Goal: Information Seeking & Learning: Learn about a topic

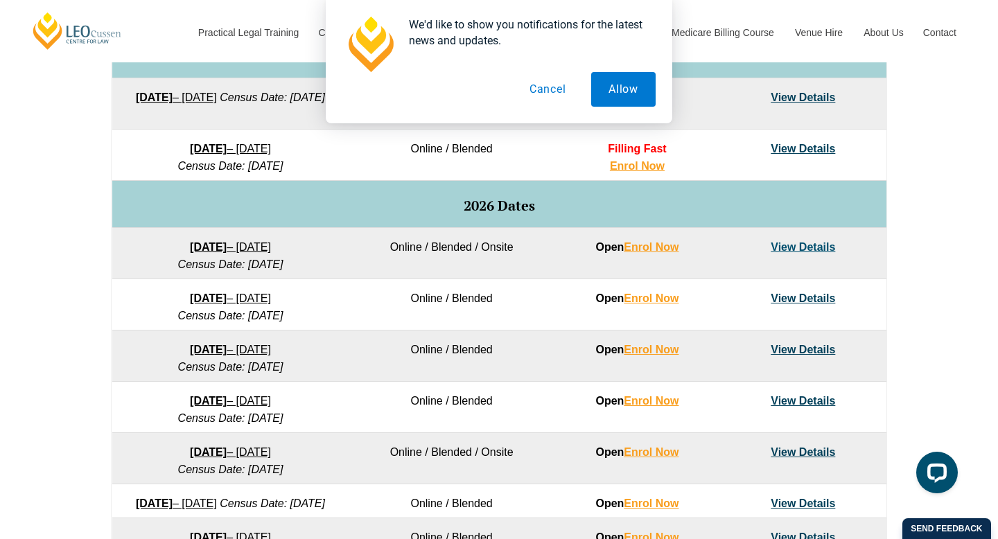
scroll to position [771, 0]
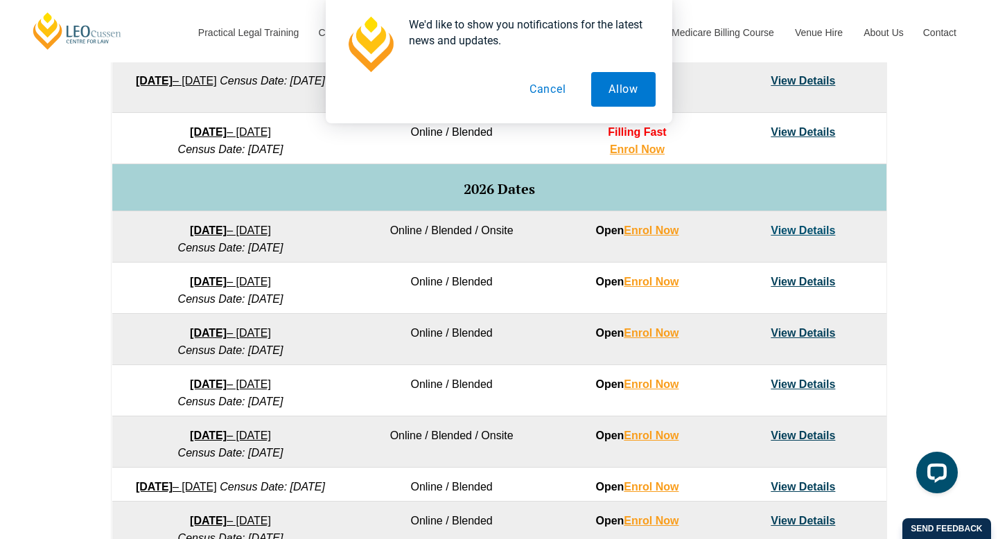
click at [778, 231] on link "View Details" at bounding box center [803, 231] width 64 height 12
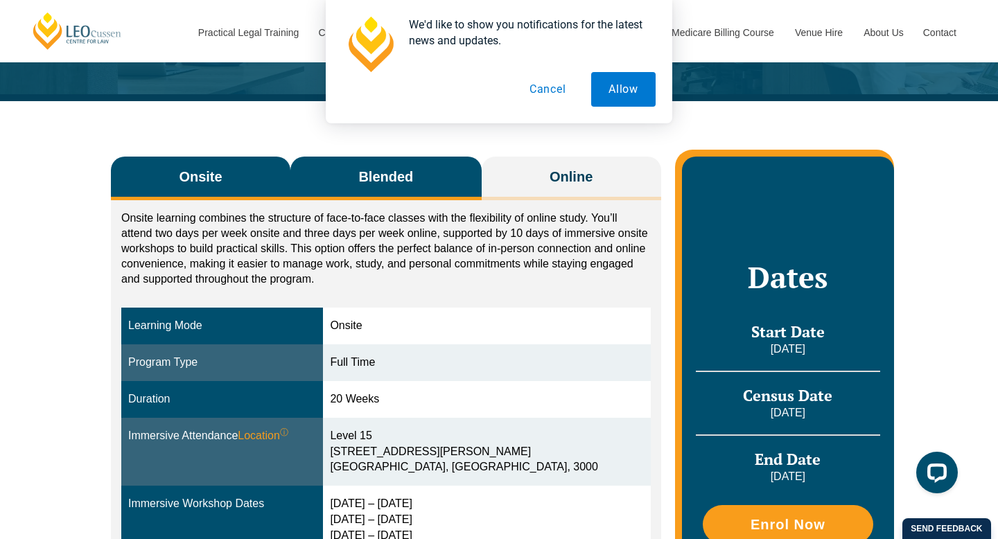
scroll to position [157, 0]
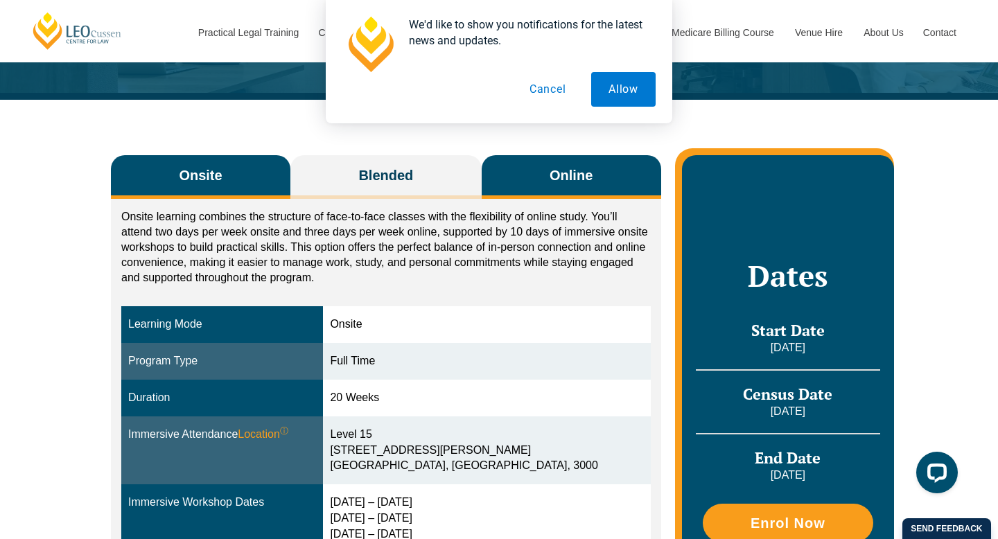
click at [543, 170] on button "Online" at bounding box center [571, 177] width 179 height 44
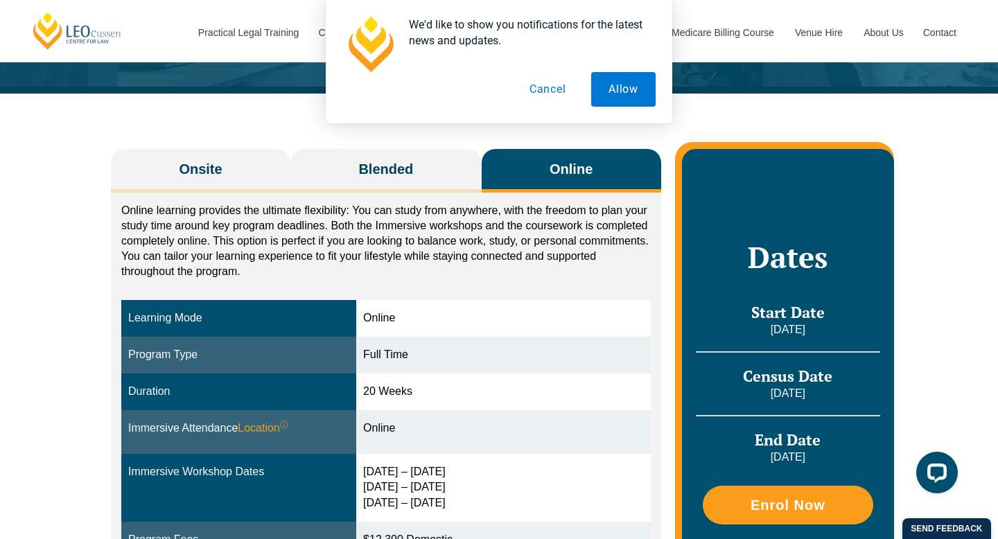
scroll to position [166, 0]
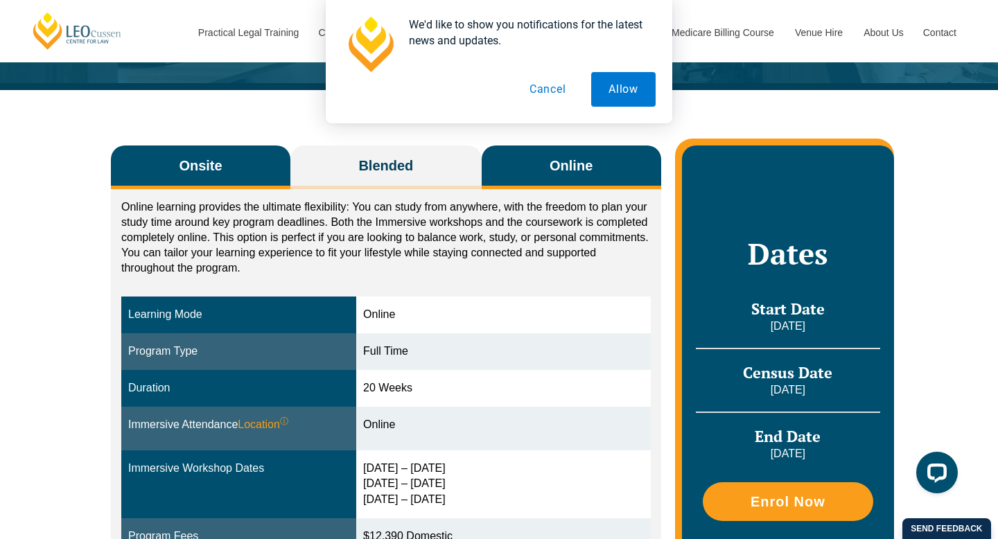
click at [204, 167] on span "Onsite" at bounding box center [200, 165] width 43 height 19
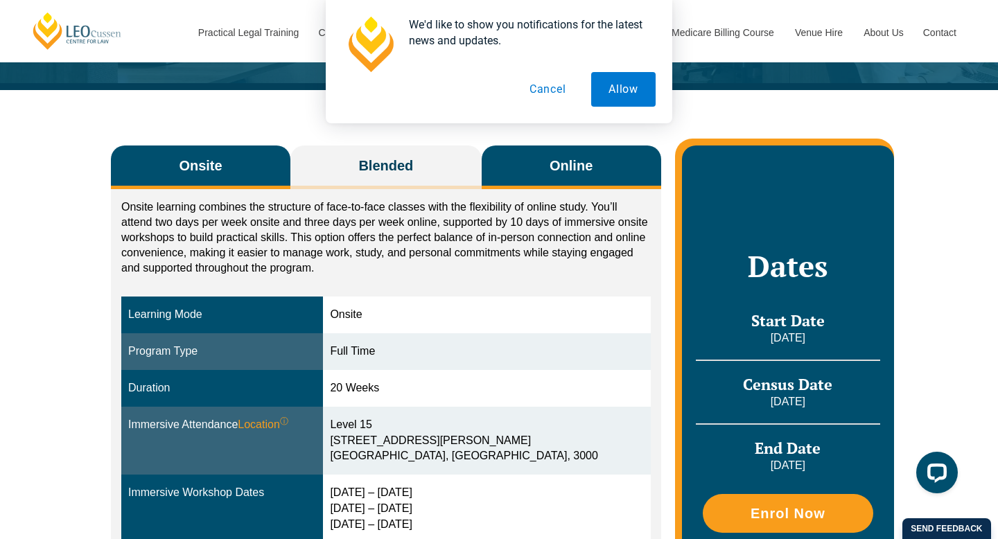
click at [569, 166] on span "Online" at bounding box center [571, 165] width 43 height 19
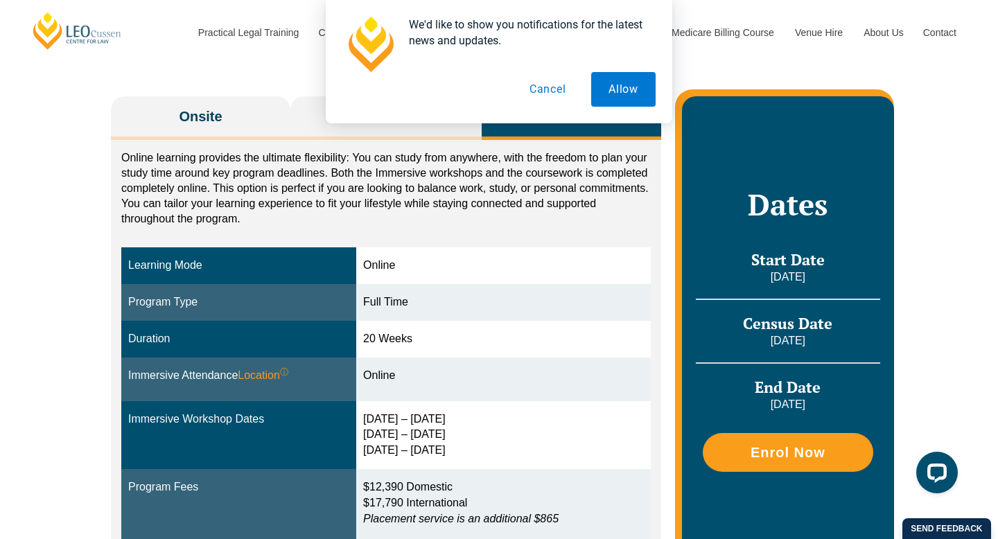
scroll to position [216, 0]
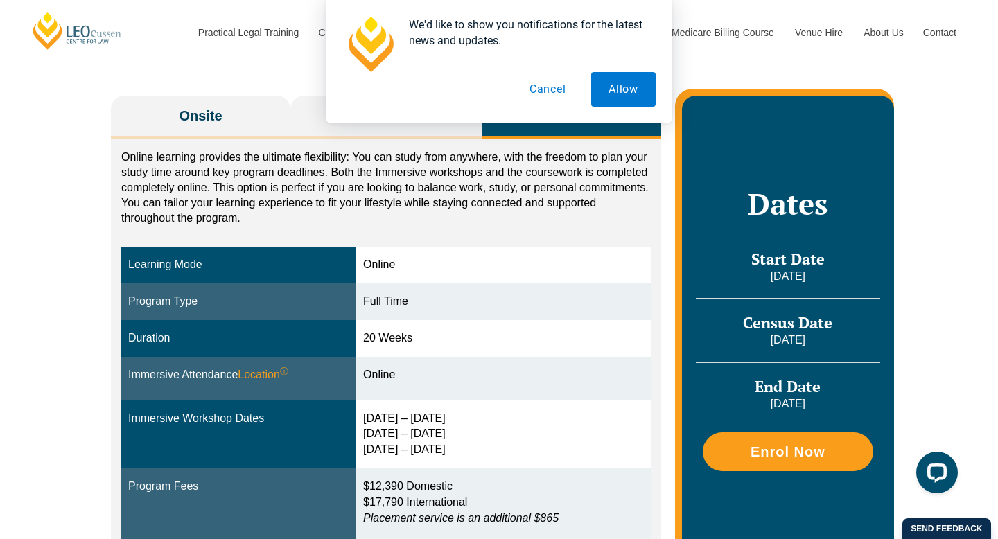
click at [536, 94] on button "Cancel" at bounding box center [547, 89] width 71 height 35
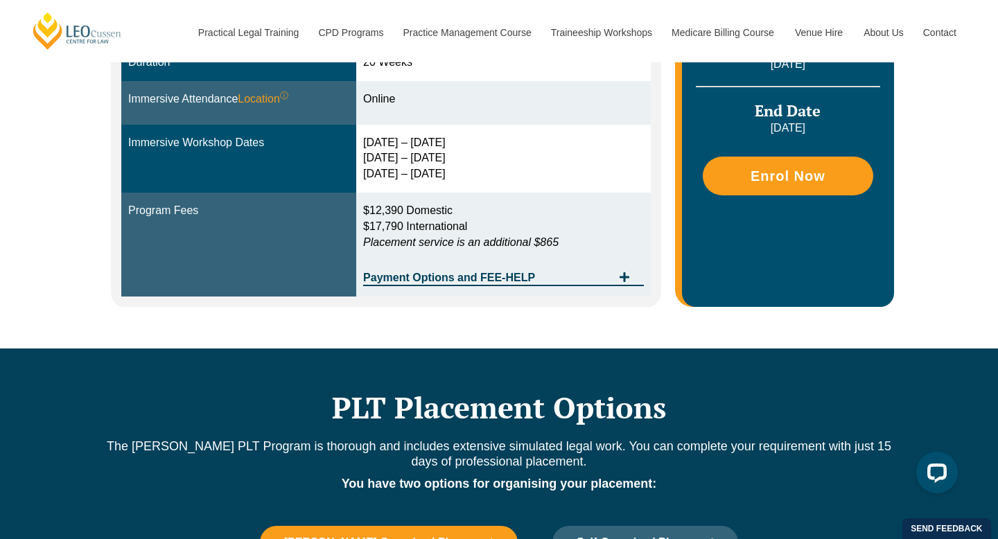
scroll to position [491, 0]
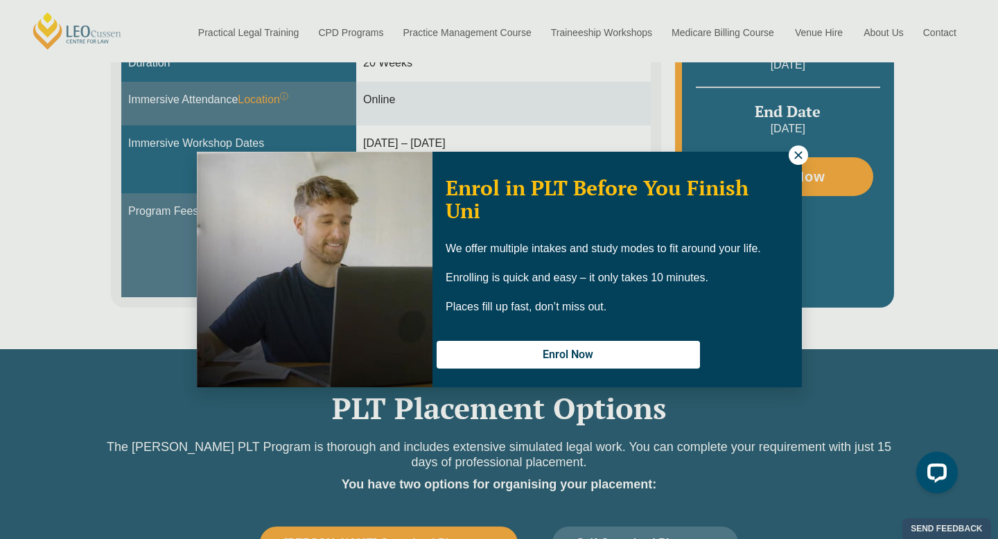
click at [794, 158] on icon at bounding box center [798, 155] width 8 height 8
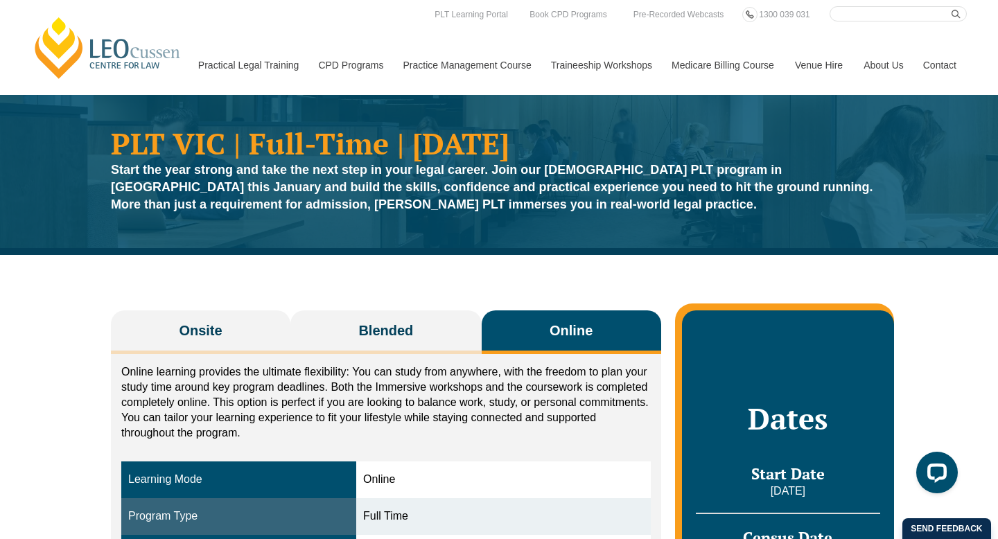
scroll to position [0, 0]
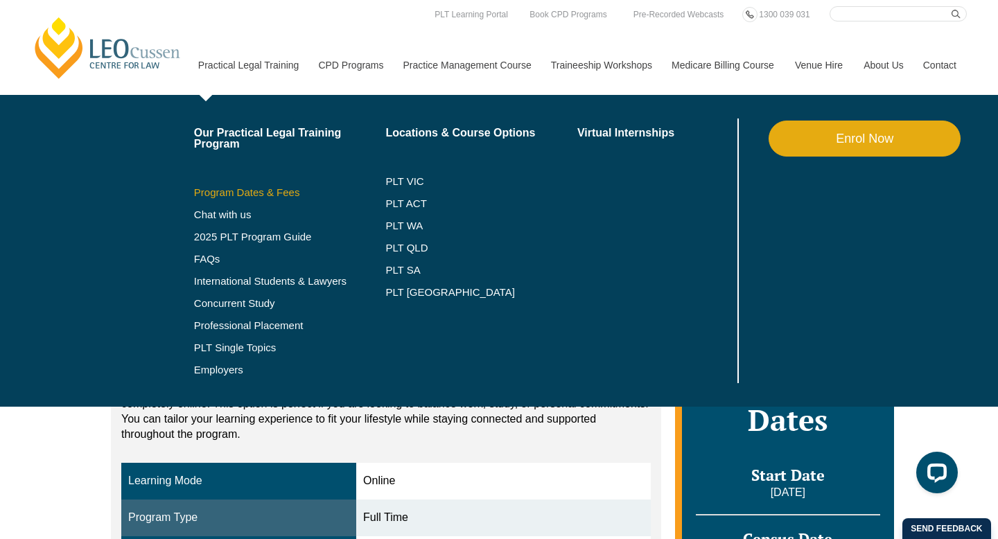
click at [220, 194] on link "Program Dates & Fees" at bounding box center [290, 192] width 192 height 11
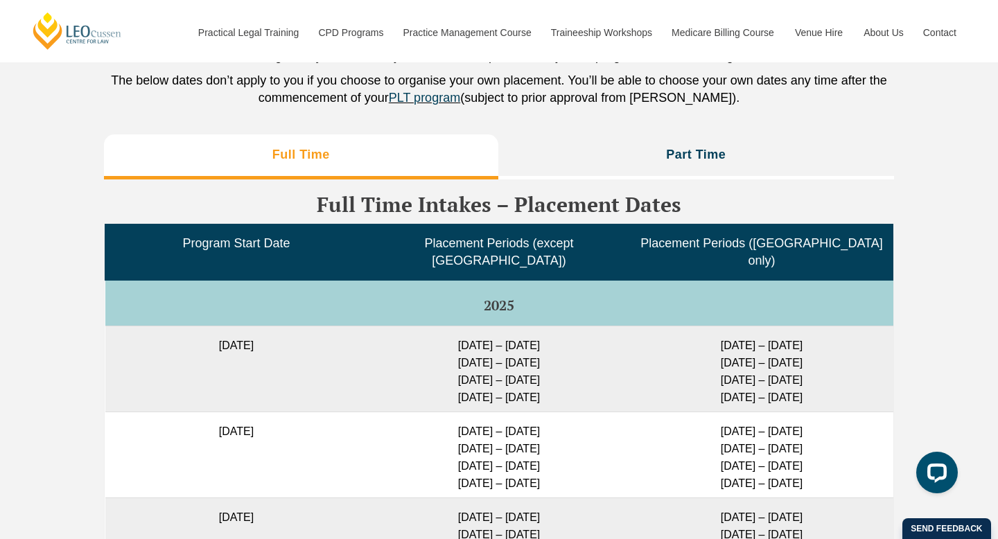
scroll to position [3446, 0]
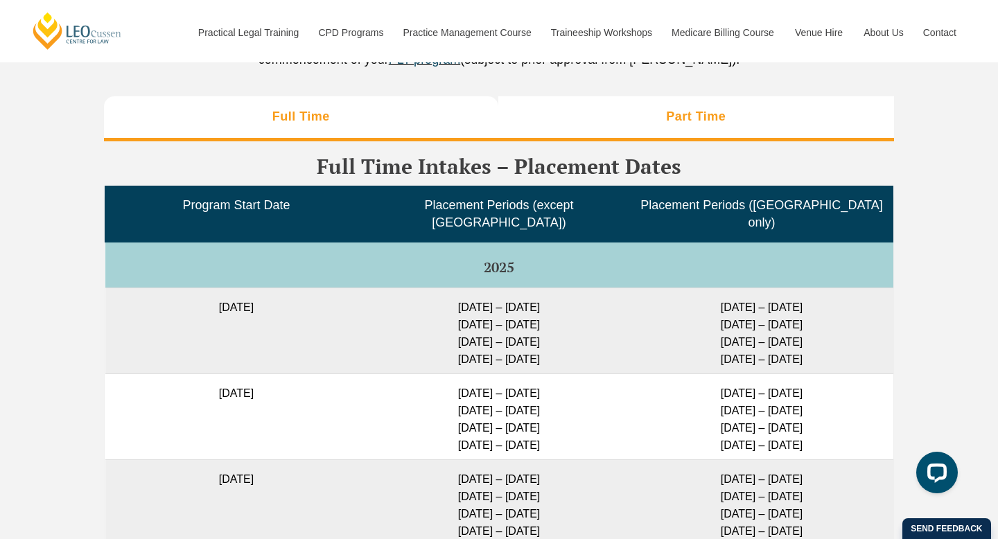
click at [626, 135] on li "Part Time" at bounding box center [696, 118] width 396 height 44
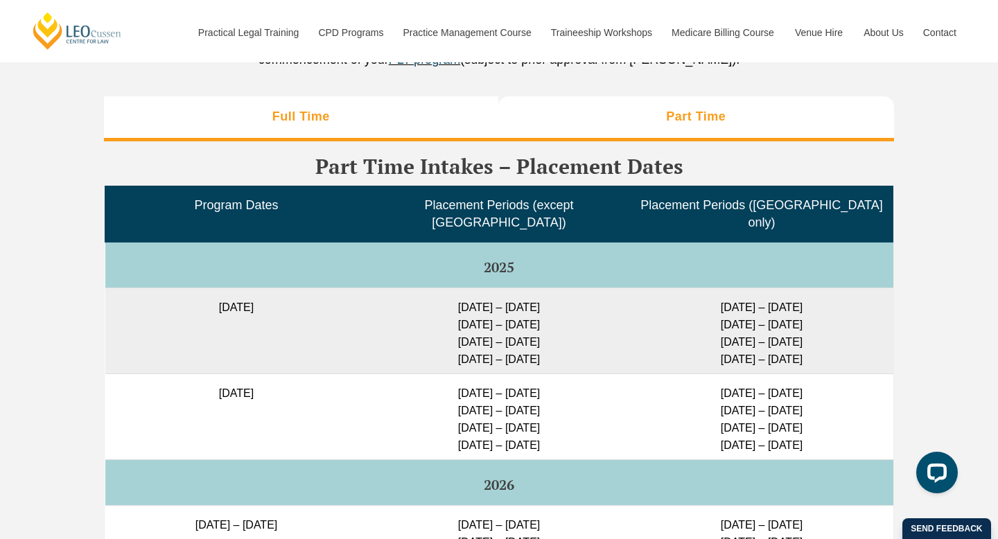
click at [406, 123] on li "Full Time" at bounding box center [301, 118] width 394 height 44
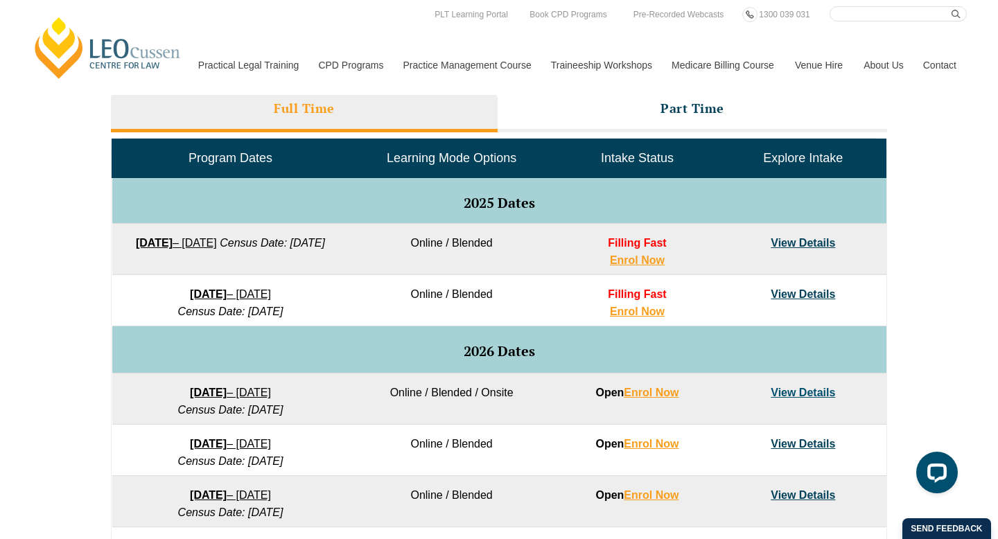
scroll to position [0, 0]
